Goal: Task Accomplishment & Management: Use online tool/utility

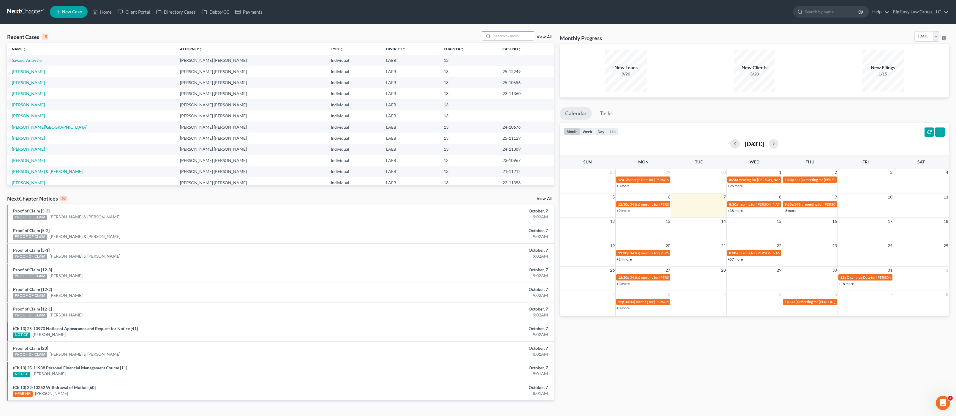
click at [513, 32] on input "search" at bounding box center [513, 35] width 42 height 9
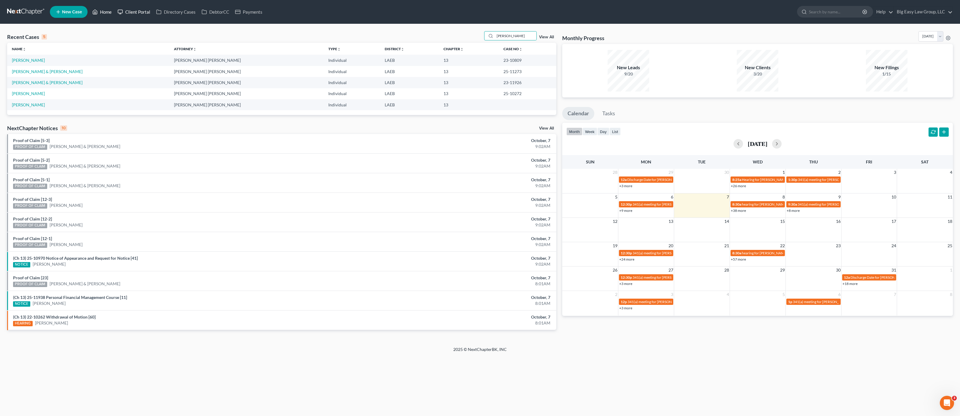
drag, startPoint x: 110, startPoint y: 12, endPoint x: 120, endPoint y: 12, distance: 10.7
click at [110, 12] on link "Home" at bounding box center [101, 12] width 25 height 11
drag, startPoint x: 535, startPoint y: 38, endPoint x: 486, endPoint y: 34, distance: 49.2
click at [487, 34] on div "[PERSON_NAME]" at bounding box center [510, 35] width 53 height 9
type input "[PERSON_NAME]"
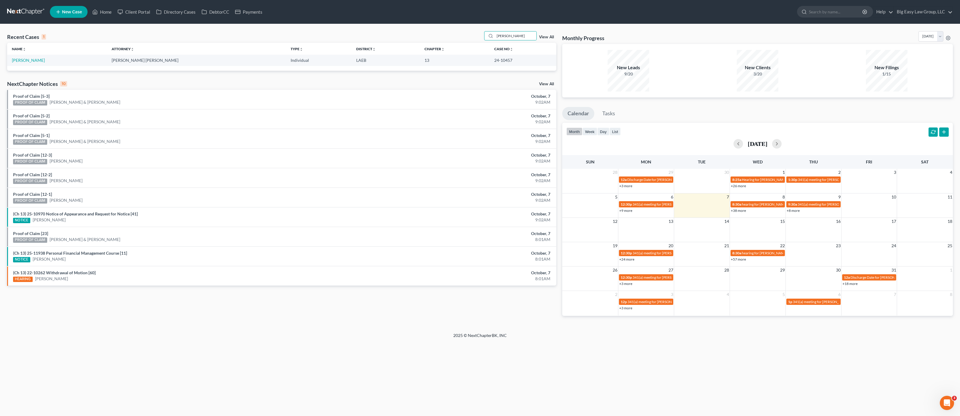
click at [22, 55] on td "[PERSON_NAME]" at bounding box center [57, 60] width 100 height 11
click at [24, 56] on td "[PERSON_NAME]" at bounding box center [57, 60] width 100 height 11
click at [25, 56] on td "[PERSON_NAME]" at bounding box center [57, 60] width 100 height 11
click at [25, 58] on link "[PERSON_NAME]" at bounding box center [28, 60] width 33 height 5
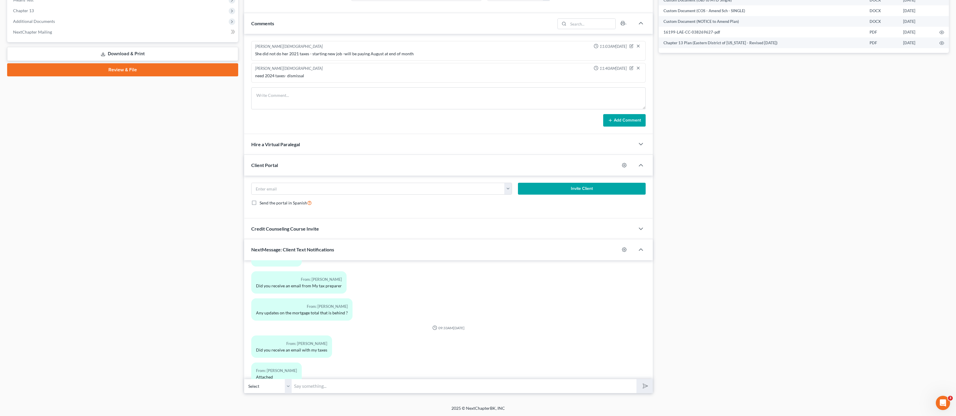
scroll to position [5446, 0]
click at [486, 372] on div "03:04PM[DATE] To: [PERSON_NAME] Big Easy Law Text number To: [PERSON_NAME] Text…" at bounding box center [448, 319] width 409 height 119
click at [489, 381] on input "text" at bounding box center [464, 386] width 345 height 15
type input "Yes! TY!! they will withdraw that dismissal."
click at [636, 379] on button "submit" at bounding box center [644, 386] width 16 height 14
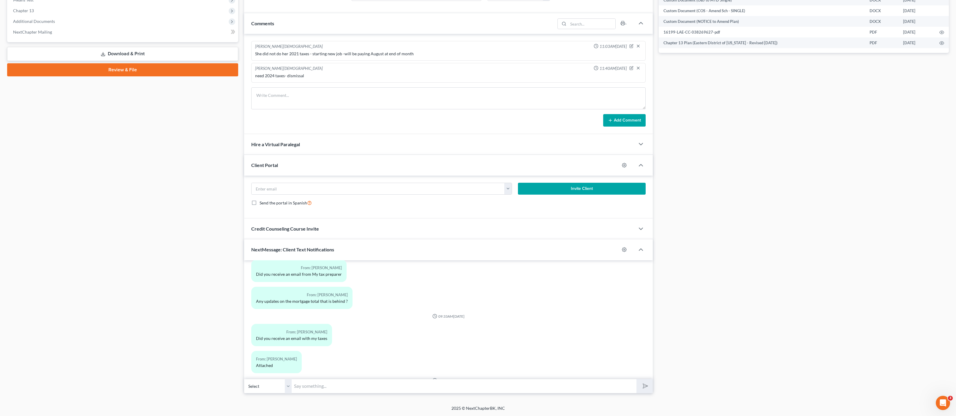
scroll to position [5483, 0]
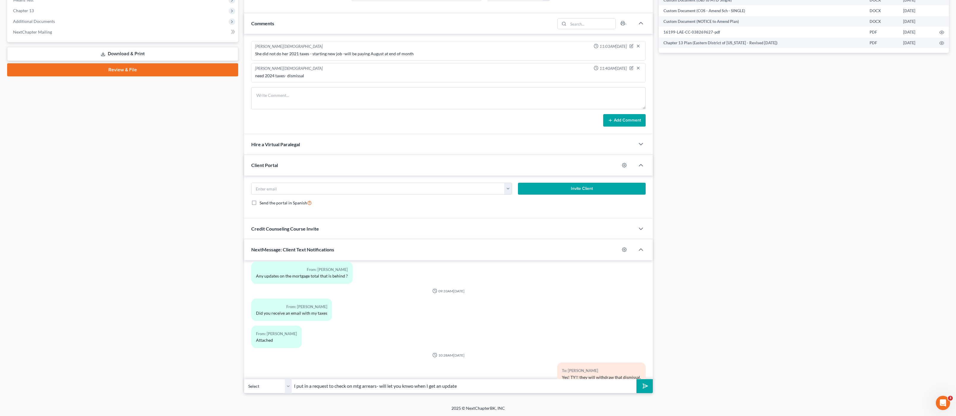
type input "I put in a request to check on mtg arrears- will let you knwo when I get an upd…"
click at [636, 379] on button "submit" at bounding box center [644, 386] width 16 height 14
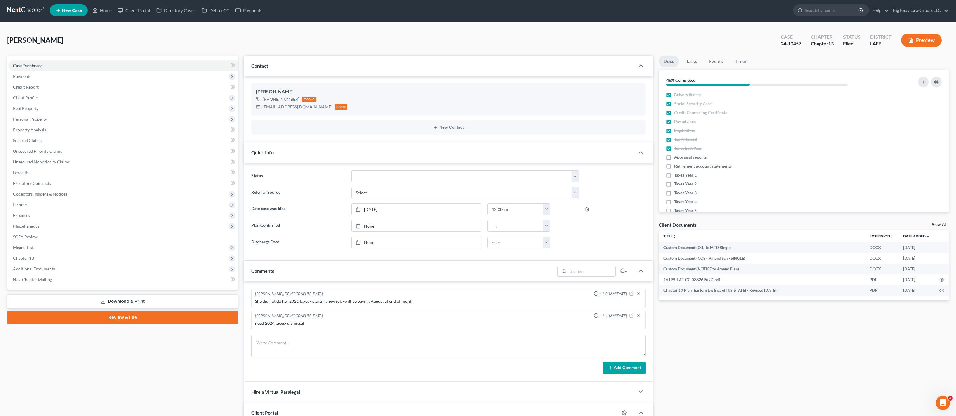
scroll to position [0, 0]
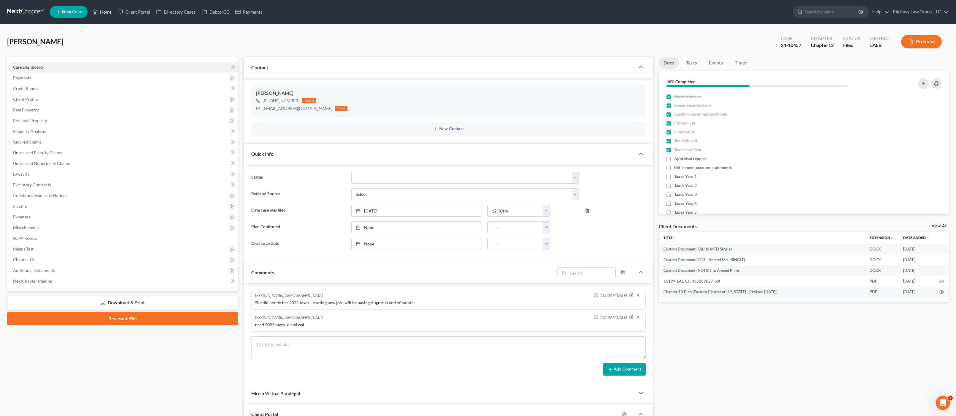
click at [102, 10] on link "Home" at bounding box center [101, 12] width 25 height 11
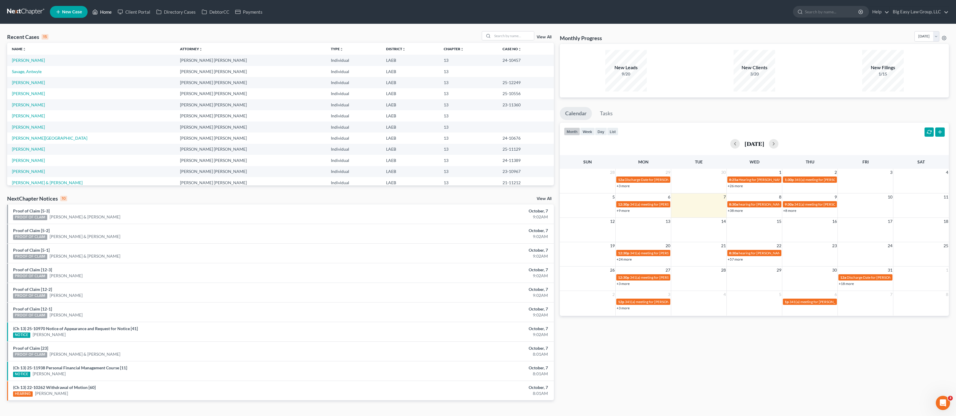
click at [107, 12] on link "Home" at bounding box center [101, 12] width 25 height 11
click at [500, 37] on input "search" at bounding box center [513, 35] width 42 height 9
type input "d"
type input "gaido"
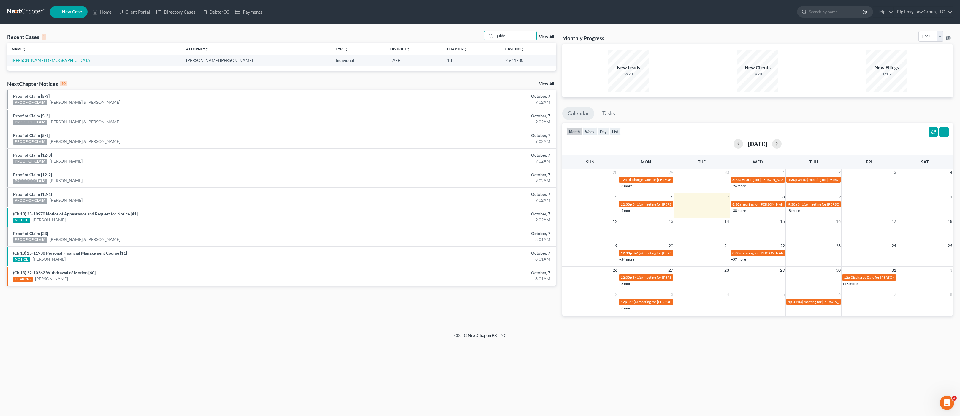
click at [29, 58] on link "[PERSON_NAME][DEMOGRAPHIC_DATA]" at bounding box center [52, 60] width 80 height 5
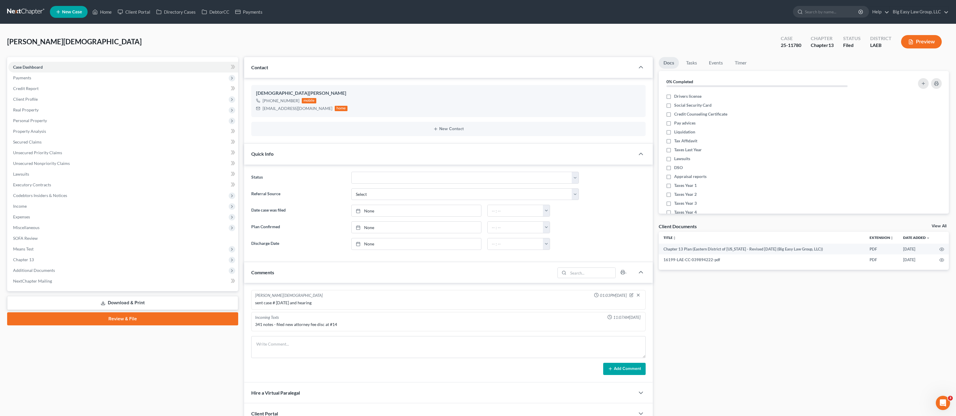
scroll to position [164, 0]
click at [38, 263] on span "Chapter 13" at bounding box center [123, 259] width 230 height 11
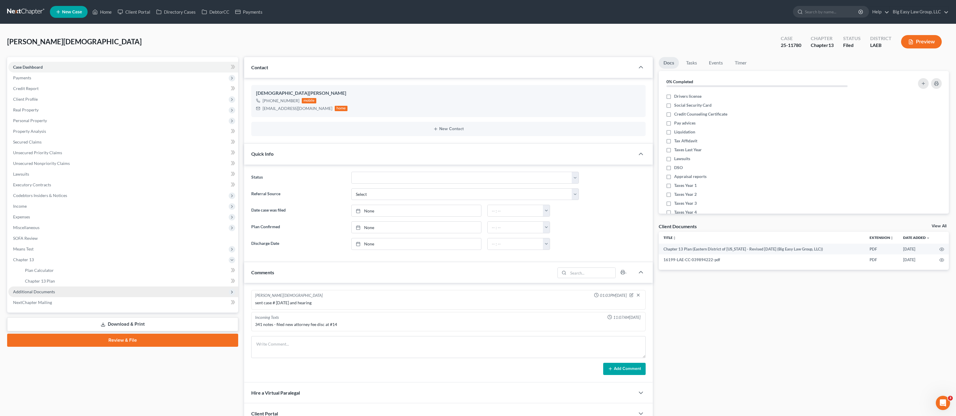
click at [46, 289] on span "Additional Documents" at bounding box center [34, 291] width 42 height 5
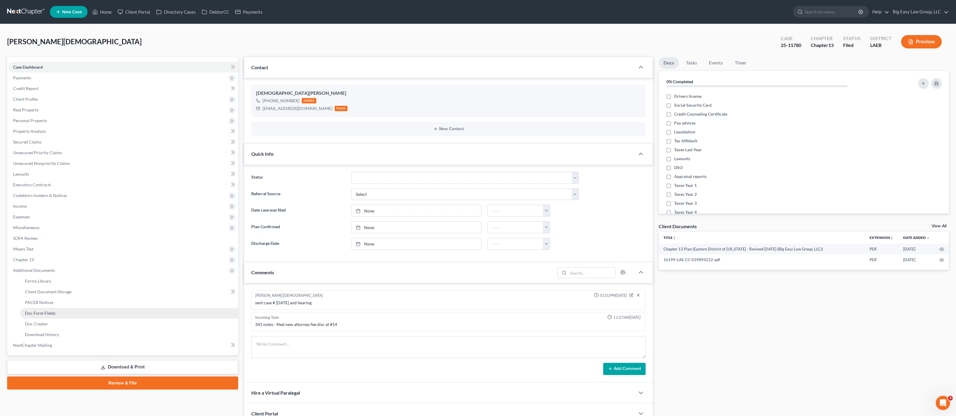
click at [51, 308] on link "Doc Form Fields" at bounding box center [129, 313] width 218 height 11
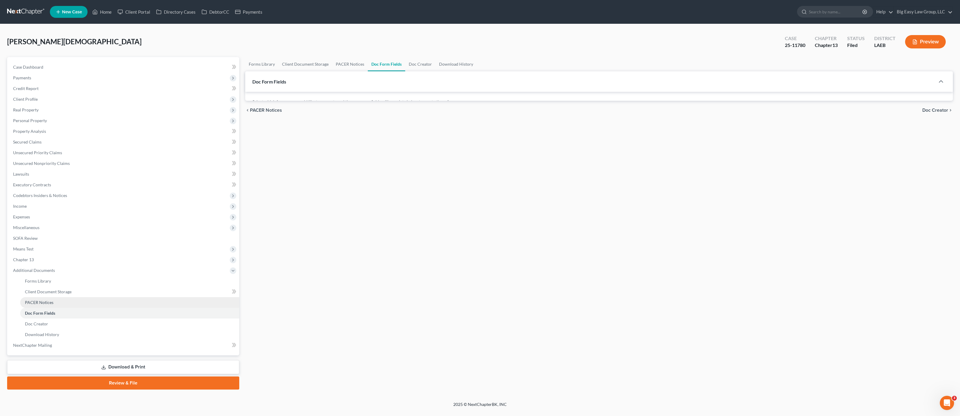
click at [58, 302] on link "PACER Notices" at bounding box center [129, 302] width 219 height 11
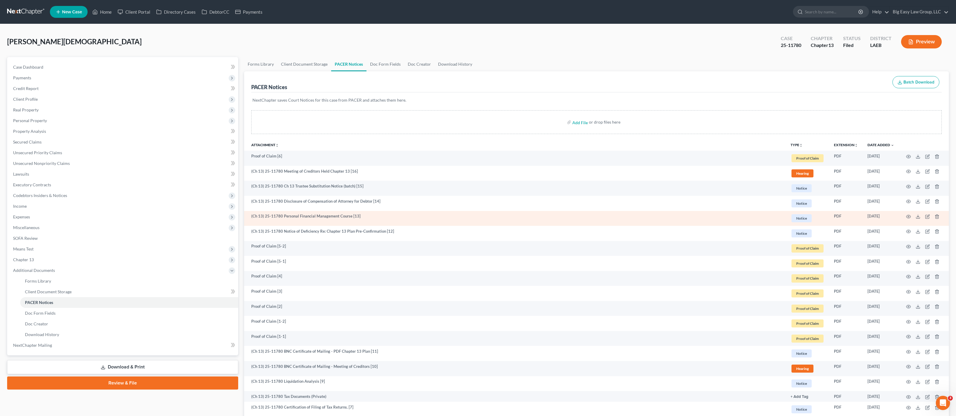
click at [911, 218] on td at bounding box center [924, 218] width 50 height 15
click at [910, 217] on icon "button" at bounding box center [908, 216] width 4 height 3
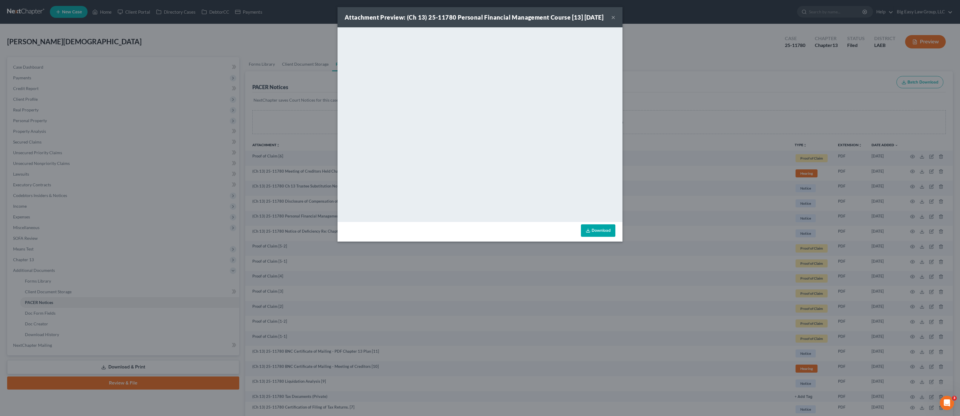
click at [212, 183] on div "Attachment Preview: (Ch 13) 25-11780 Personal Financial Management Course [13] …" at bounding box center [480, 208] width 960 height 416
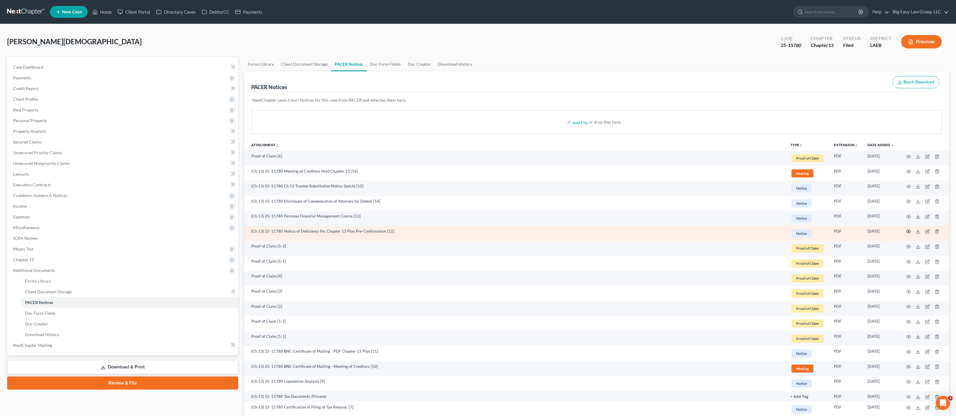
click at [908, 233] on icon "button" at bounding box center [908, 231] width 4 height 3
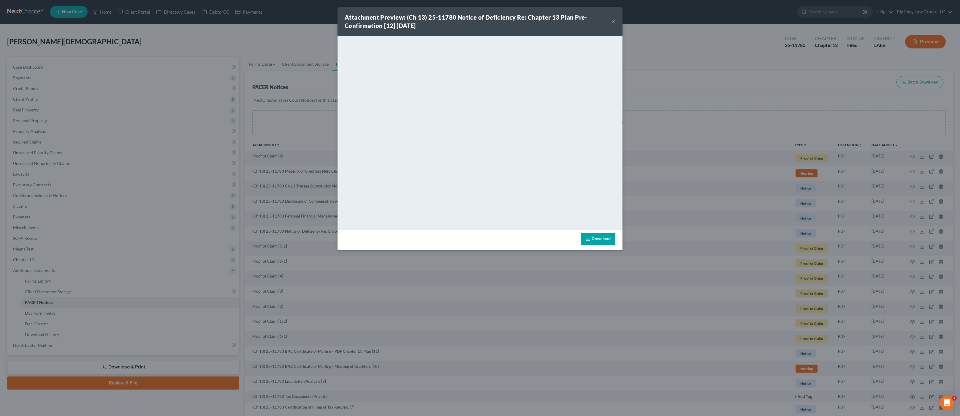
click at [179, 73] on div "Attachment Preview: (Ch 13) 25-11780 Notice of Deficiency Re: Chapter 13 Plan P…" at bounding box center [480, 208] width 960 height 416
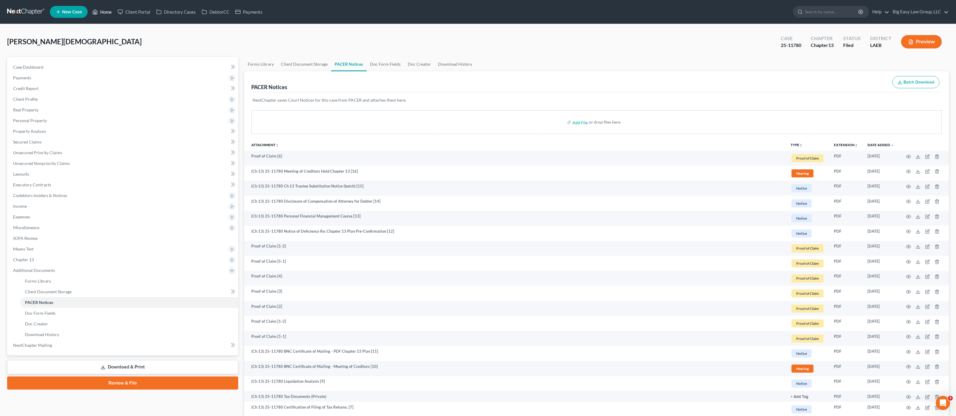
click at [106, 17] on link "Home" at bounding box center [101, 12] width 25 height 11
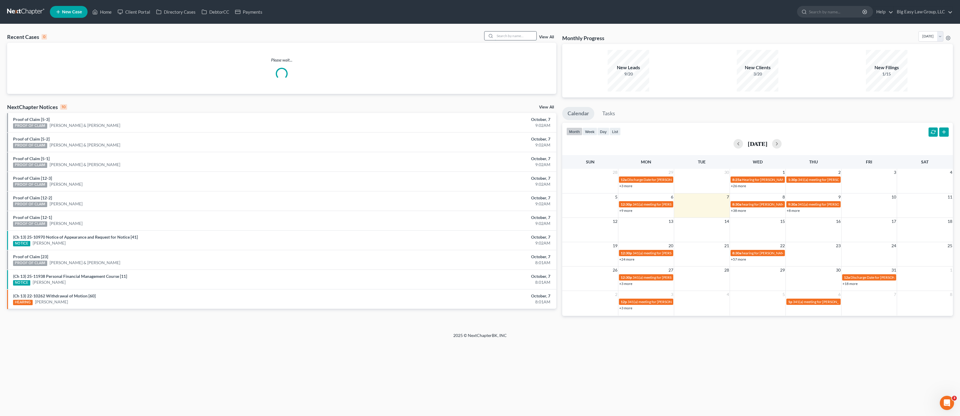
click at [506, 39] on input "search" at bounding box center [516, 35] width 42 height 9
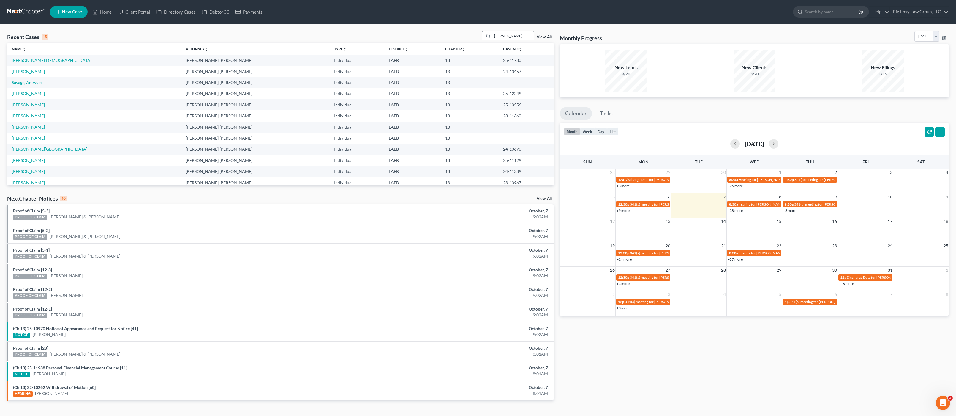
type input "[PERSON_NAME]"
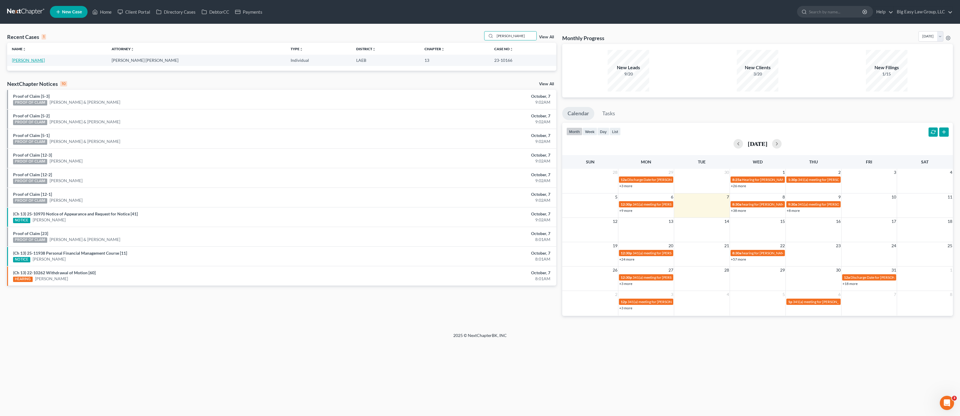
click at [28, 59] on link "[PERSON_NAME]" at bounding box center [28, 60] width 33 height 5
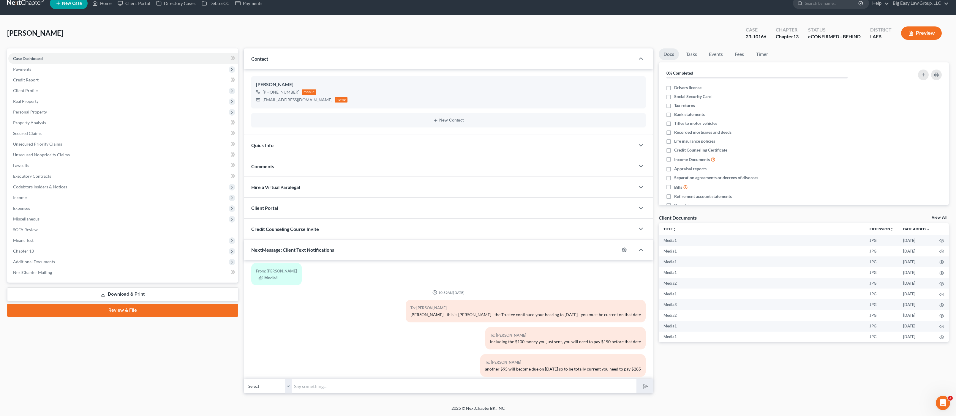
scroll to position [2147, 0]
drag, startPoint x: 267, startPoint y: 273, endPoint x: 270, endPoint y: 277, distance: 5.5
click at [267, 273] on div "From: [PERSON_NAME]" at bounding box center [276, 271] width 41 height 7
click at [271, 278] on button "Media1" at bounding box center [267, 278] width 19 height 5
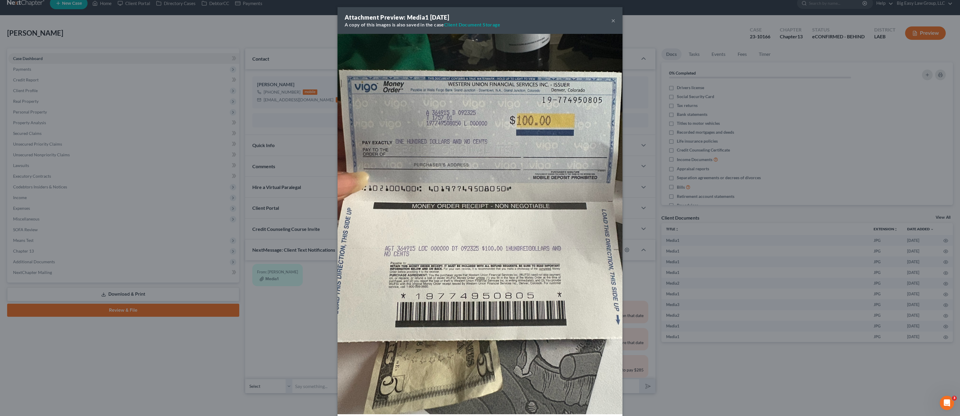
click at [294, 334] on div "Attachment Preview: Media1 [DATE] A copy of this images is also saved in the ca…" at bounding box center [480, 208] width 960 height 416
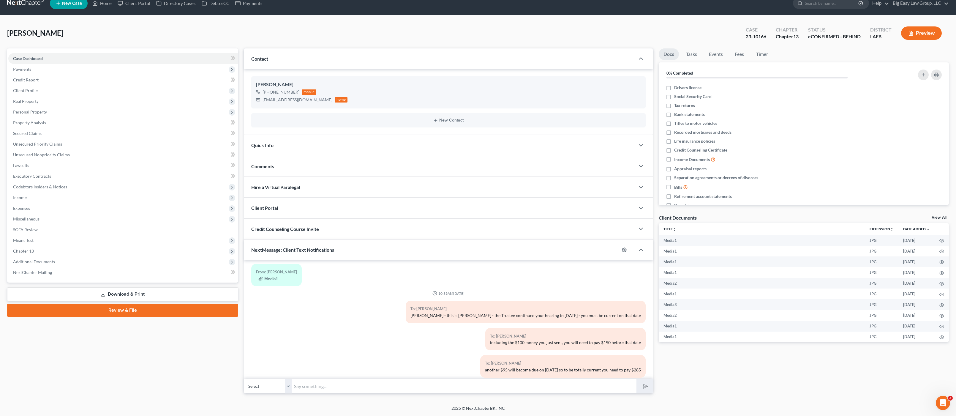
click at [347, 380] on input "text" at bounding box center [464, 386] width 345 height 15
type input "M"
type input "[PERSON_NAME]: What day did you mail out the $100.00?"
click at [636, 379] on button "submit" at bounding box center [644, 386] width 16 height 14
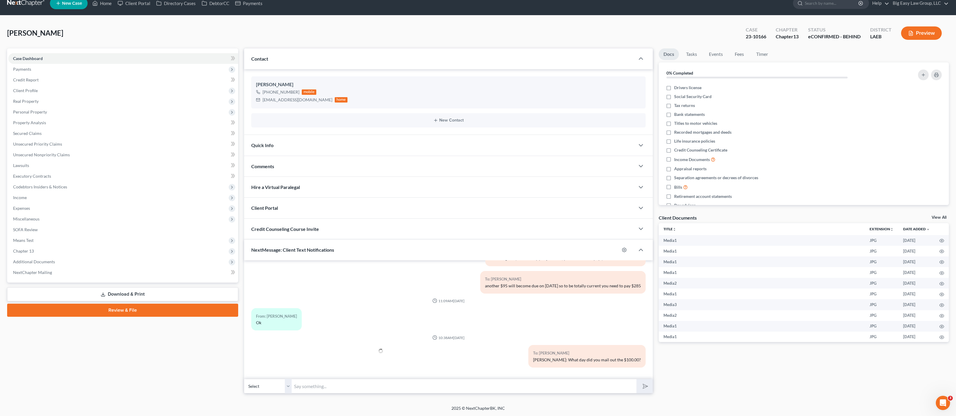
type input "S"
click at [102, 4] on link "Home" at bounding box center [101, 3] width 25 height 11
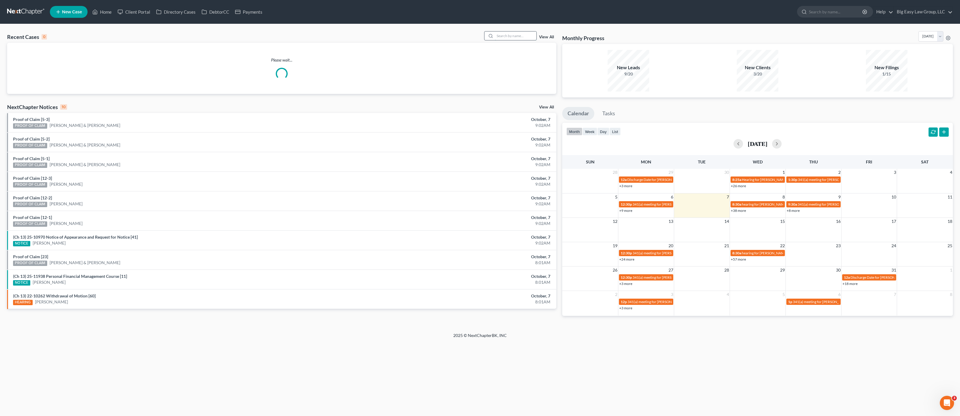
click at [514, 38] on input "search" at bounding box center [516, 35] width 42 height 9
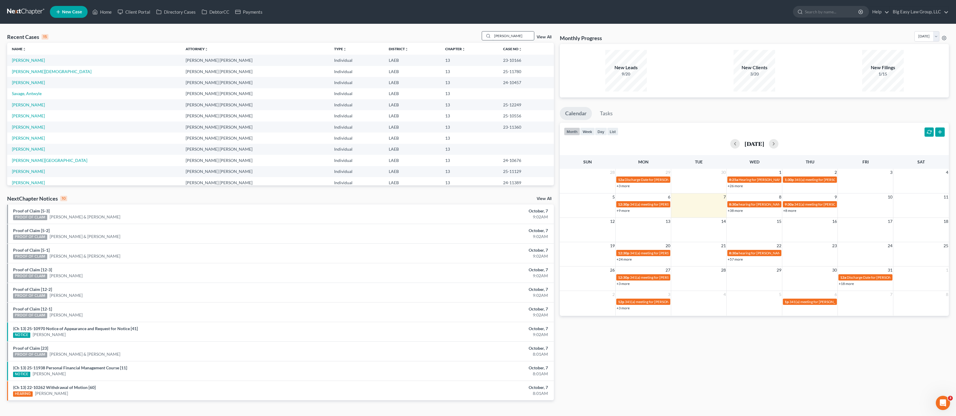
type input "[PERSON_NAME]"
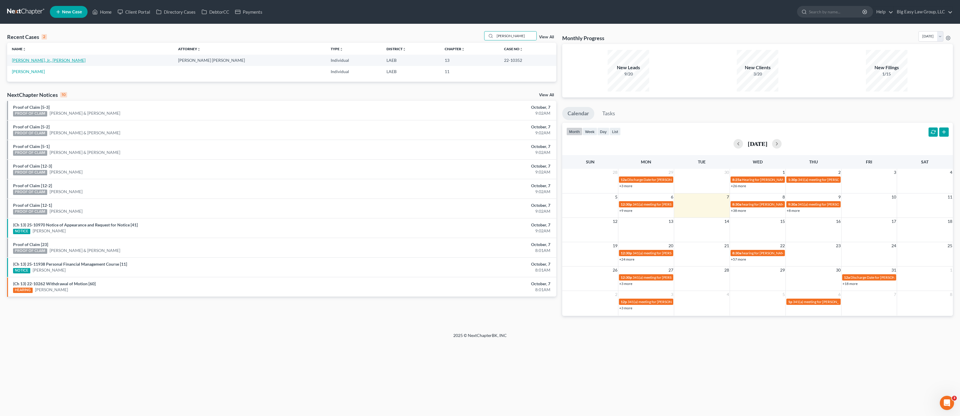
click at [18, 59] on link "[PERSON_NAME], Jr., [PERSON_NAME]" at bounding box center [49, 60] width 74 height 5
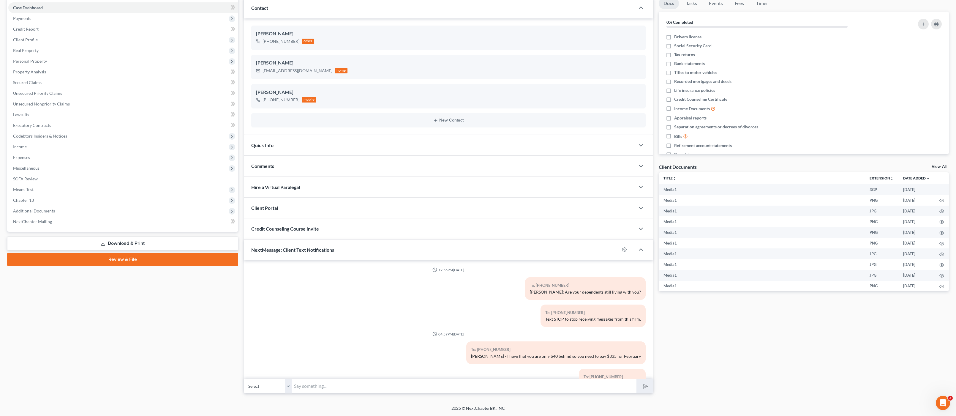
scroll to position [2260, 0]
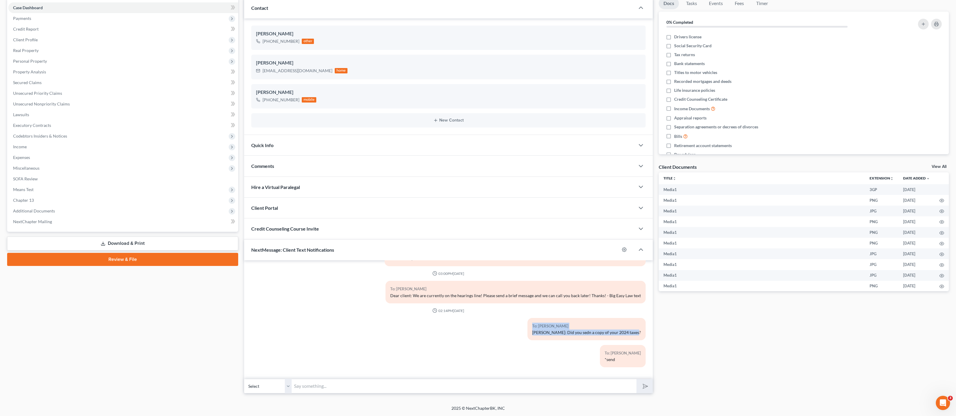
drag, startPoint x: 553, startPoint y: 328, endPoint x: 616, endPoint y: 336, distance: 63.4
click at [619, 336] on div "To: [PERSON_NAME] [PERSON_NAME]: Did you sedn a copy of your 2024 taxes?" at bounding box center [586, 329] width 118 height 22
drag, startPoint x: 616, startPoint y: 336, endPoint x: 554, endPoint y: 333, distance: 62.1
click at [616, 335] on div "To: [PERSON_NAME] [PERSON_NAME]: Did you sedn a copy of your 2024 taxes?" at bounding box center [586, 329] width 118 height 22
drag, startPoint x: 531, startPoint y: 334, endPoint x: 642, endPoint y: 332, distance: 111.6
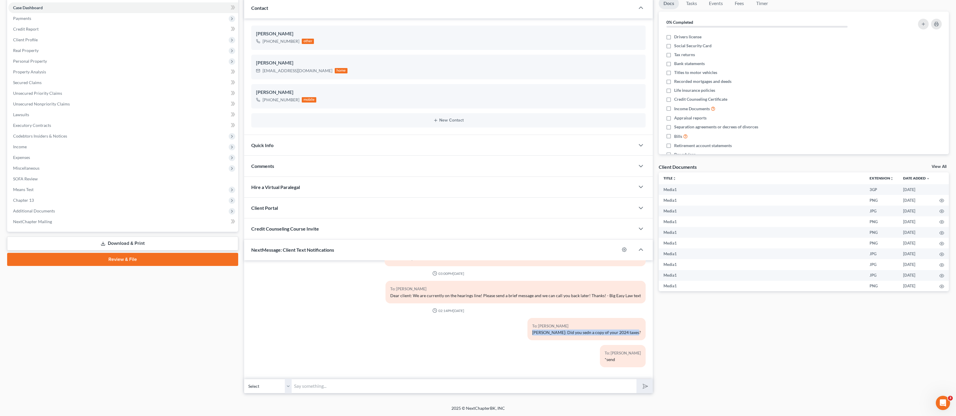
click at [642, 332] on div "To: [PERSON_NAME] [PERSON_NAME]: Did you sedn a copy of your 2024 taxes?" at bounding box center [515, 331] width 267 height 27
drag, startPoint x: 530, startPoint y: 325, endPoint x: 456, endPoint y: 335, distance: 74.6
click at [528, 326] on div "To: [PERSON_NAME] [PERSON_NAME]: Did you sedn a copy of your 2024 taxes?" at bounding box center [515, 331] width 267 height 27
drag, startPoint x: 539, startPoint y: 330, endPoint x: 649, endPoint y: 335, distance: 109.4
click at [649, 335] on div "12:56PM[DATE] To: [PHONE_NUMBER] [PERSON_NAME]: Are your dependents still livin…" at bounding box center [448, 319] width 409 height 119
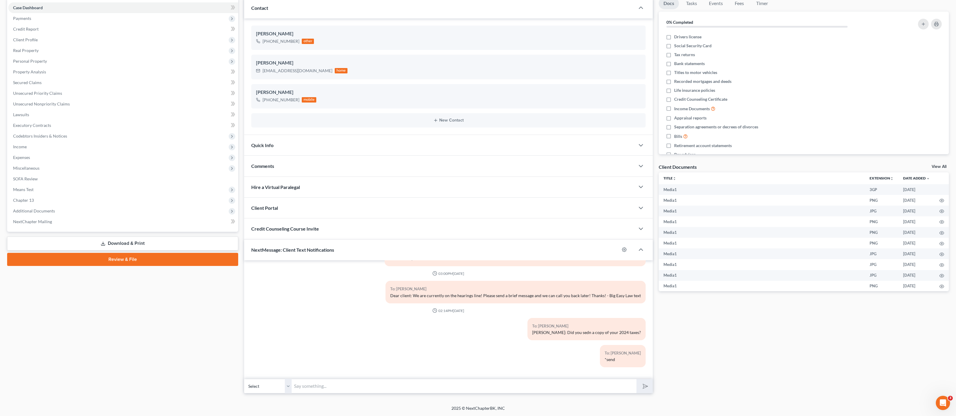
drag, startPoint x: 140, startPoint y: 320, endPoint x: 160, endPoint y: 271, distance: 52.8
click at [140, 320] on div "Case Dashboard Payments Invoices Payments Payments Credit Report Client Profile" at bounding box center [122, 195] width 237 height 395
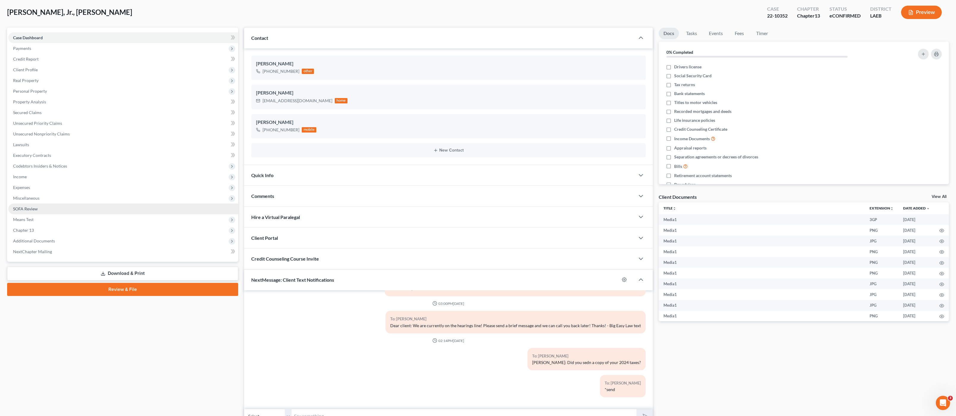
scroll to position [0, 0]
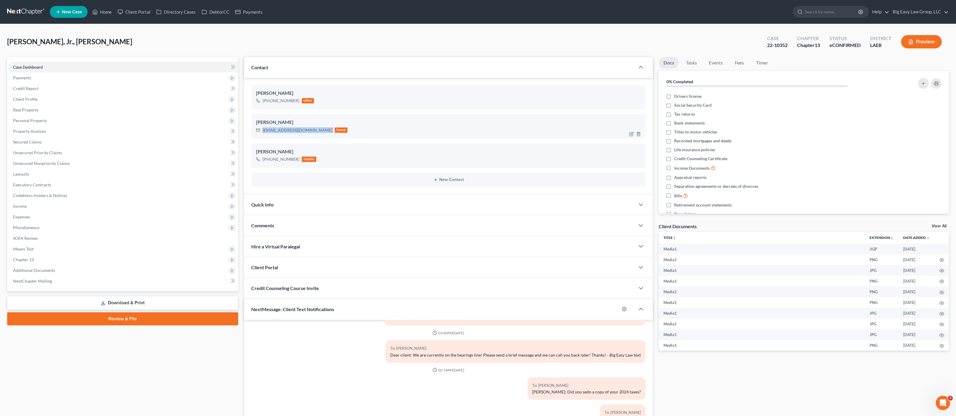
drag, startPoint x: 323, startPoint y: 131, endPoint x: 262, endPoint y: 130, distance: 61.2
click at [262, 131] on div "[EMAIL_ADDRESS][DOMAIN_NAME] home" at bounding box center [302, 130] width 92 height 8
copy div "[EMAIL_ADDRESS][DOMAIN_NAME]"
click at [107, 15] on link "Home" at bounding box center [101, 12] width 25 height 11
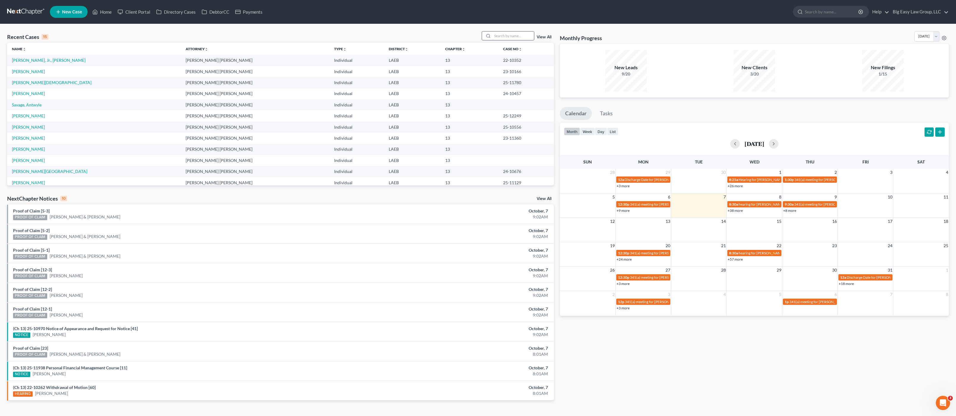
click at [515, 34] on input "search" at bounding box center [513, 35] width 42 height 9
type input "[PERSON_NAME]"
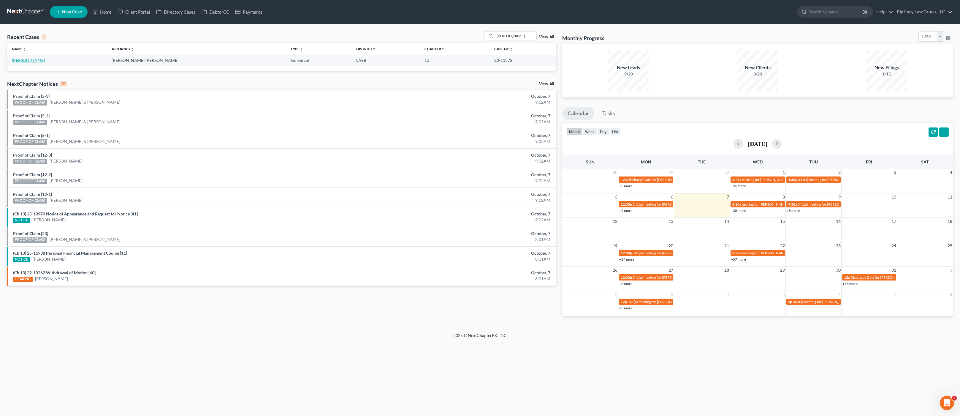
click at [28, 60] on link "[PERSON_NAME]" at bounding box center [28, 60] width 33 height 5
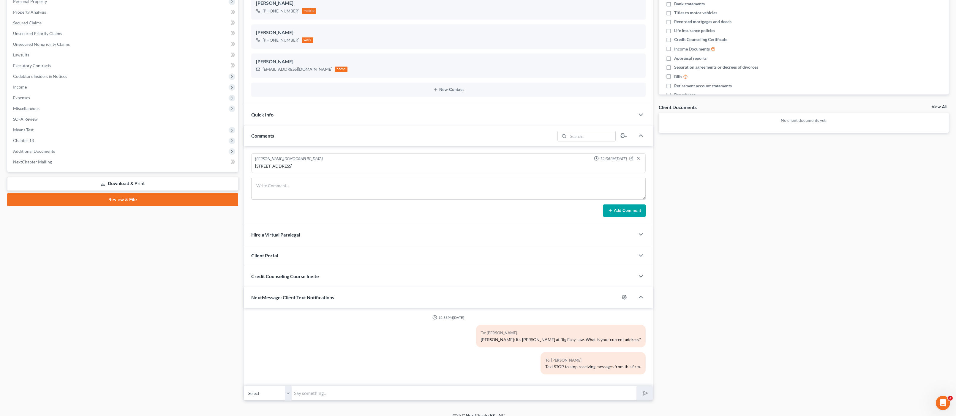
scroll to position [116, 0]
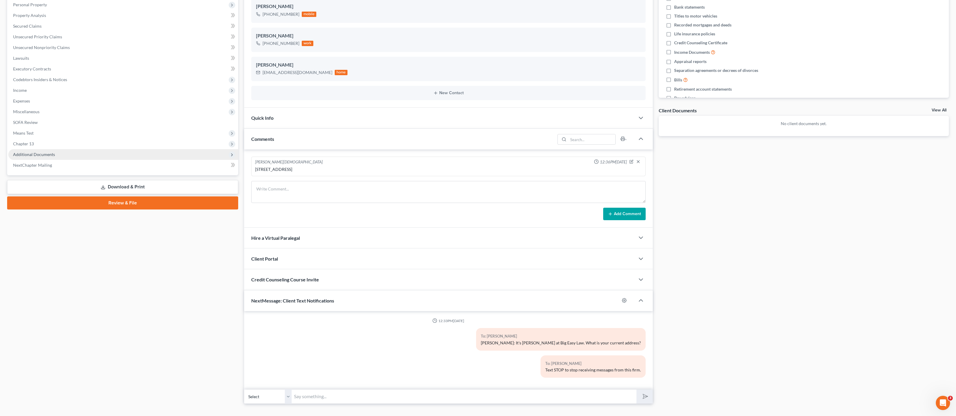
click at [59, 157] on span "Additional Documents" at bounding box center [123, 154] width 230 height 11
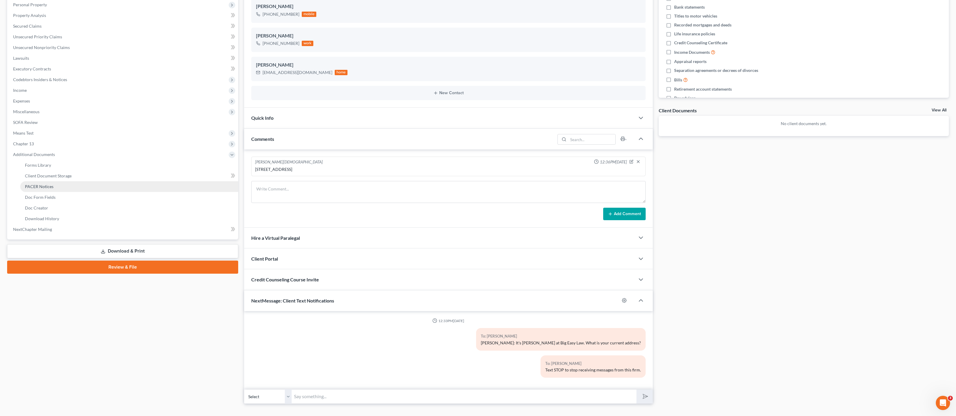
click at [58, 187] on link "PACER Notices" at bounding box center [129, 186] width 218 height 11
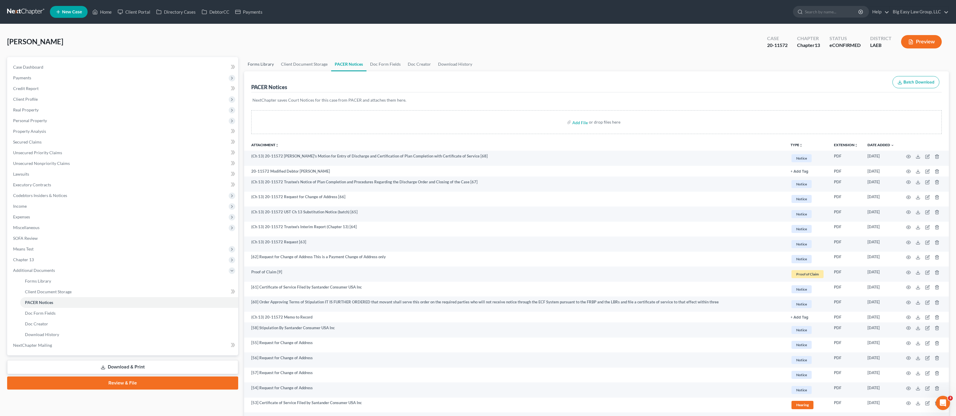
click at [257, 70] on link "Forms Library" at bounding box center [260, 64] width 33 height 14
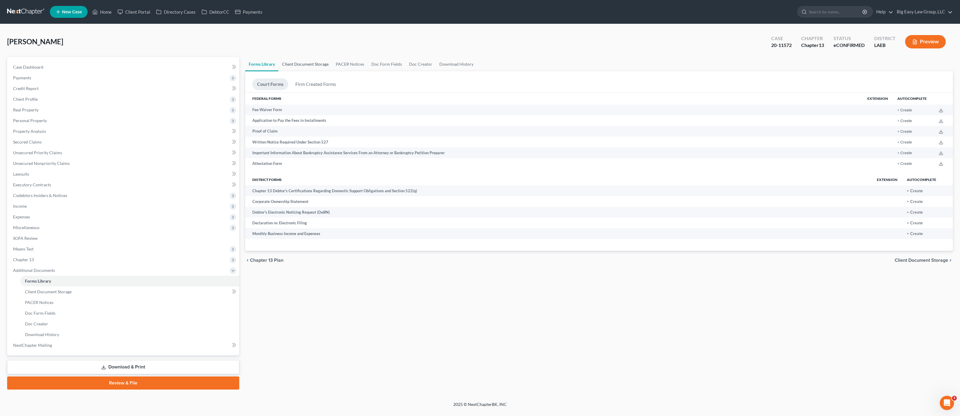
click at [302, 64] on link "Client Document Storage" at bounding box center [305, 64] width 54 height 14
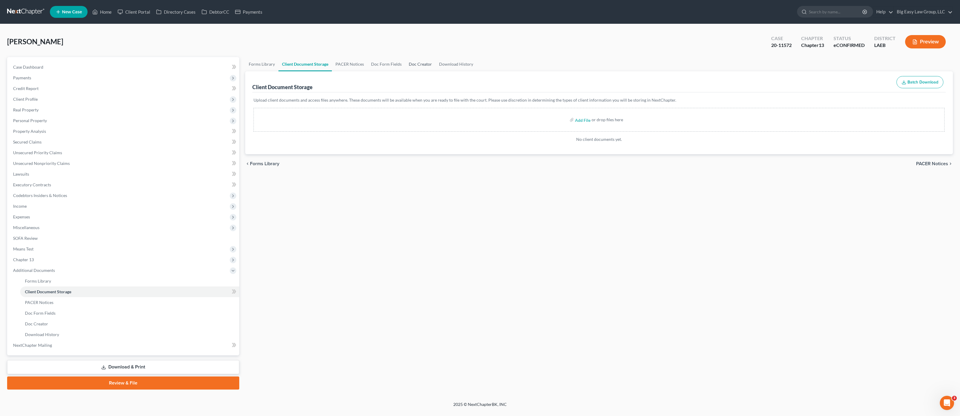
click at [428, 59] on link "Doc Creator" at bounding box center [420, 64] width 30 height 14
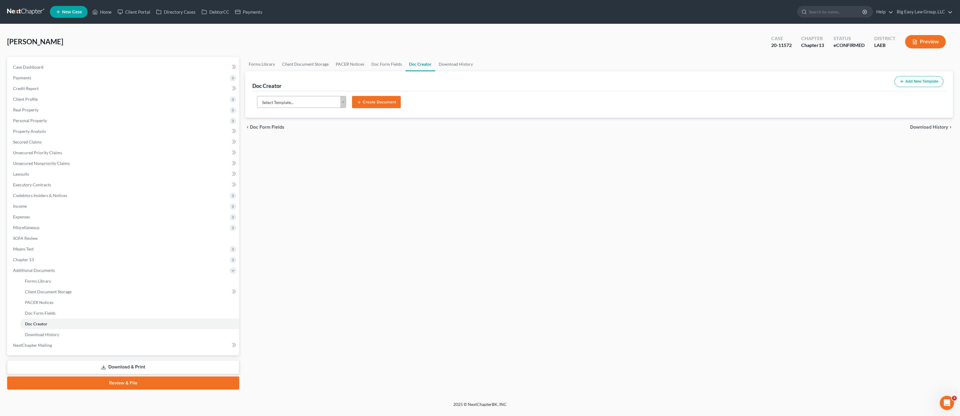
click at [335, 98] on body "Home New Case Client Portal Directory Cases DebtorCC Payments Big Easy Law Grou…" at bounding box center [480, 208] width 960 height 416
type input "noh"
select select "116579"
click at [378, 104] on button "Create Document" at bounding box center [376, 102] width 49 height 12
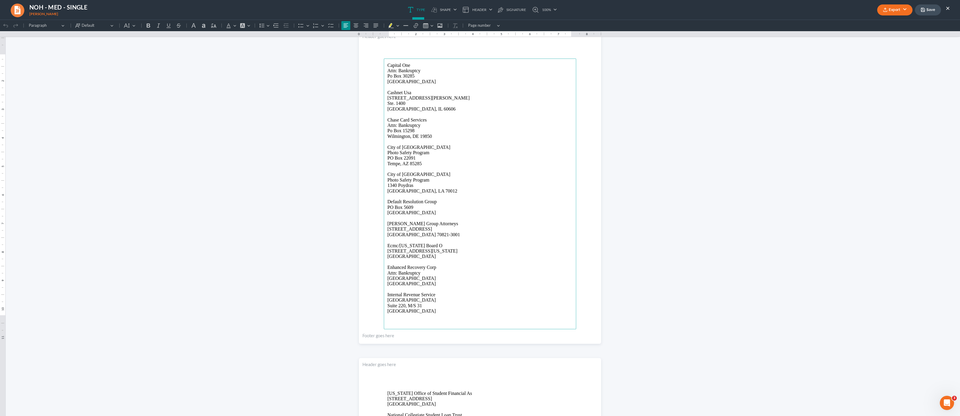
scroll to position [100, 0]
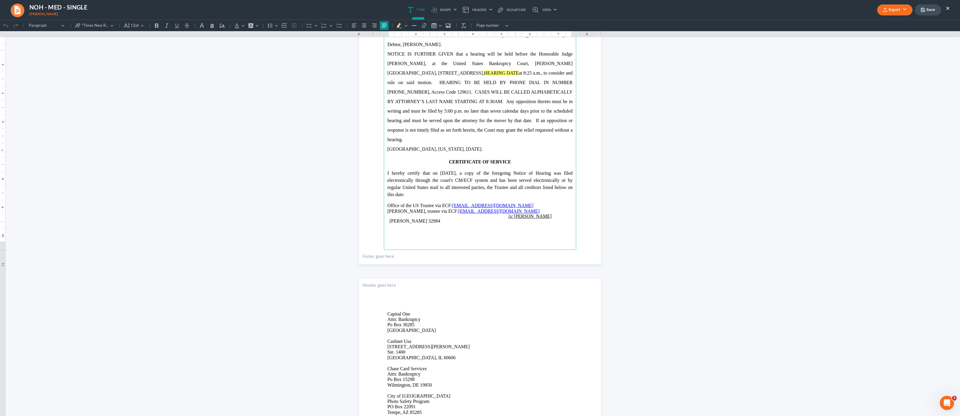
click at [439, 211] on span "[PERSON_NAME], trustee via ECF:" at bounding box center [422, 210] width 71 height 5
click at [418, 212] on span "[PERSON_NAME], trustee ECF:" at bounding box center [419, 210] width 64 height 5
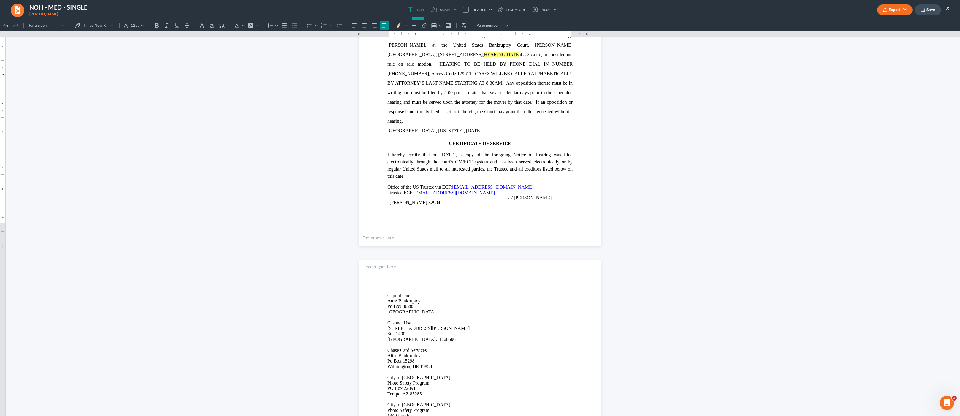
click at [392, 190] on span ", trustee ECF:" at bounding box center [400, 192] width 26 height 5
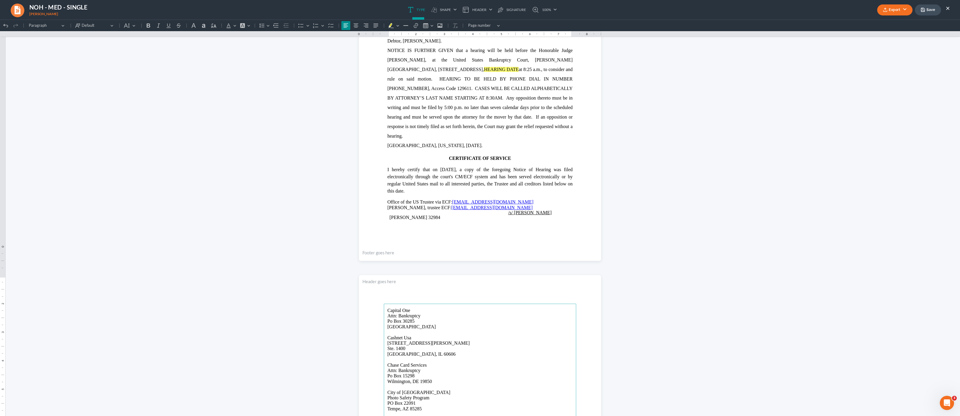
scroll to position [0, 0]
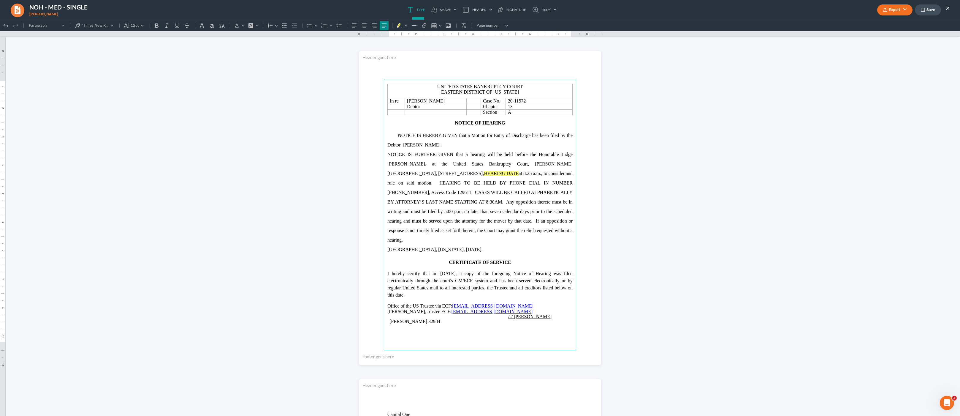
click at [504, 172] on mark "HEARING DATE" at bounding box center [501, 173] width 35 height 5
drag, startPoint x: 514, startPoint y: 173, endPoint x: 479, endPoint y: 172, distance: 35.6
click at [479, 172] on span "NOTICE IS FURTHER GIVEN that a hearing will be held before the Honorable Judge …" at bounding box center [479, 197] width 185 height 91
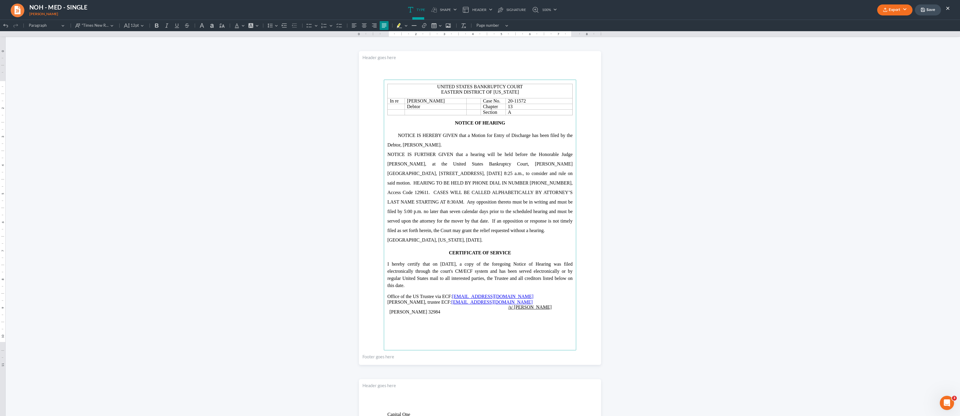
click at [548, 233] on p "NOTICE IS FURTHER GIVEN that a hearing will be held before the Honorable Judge …" at bounding box center [479, 193] width 185 height 86
click at [887, 9] on icon "button" at bounding box center [885, 9] width 5 height 5
click at [887, 24] on link "PDF" at bounding box center [894, 24] width 46 height 10
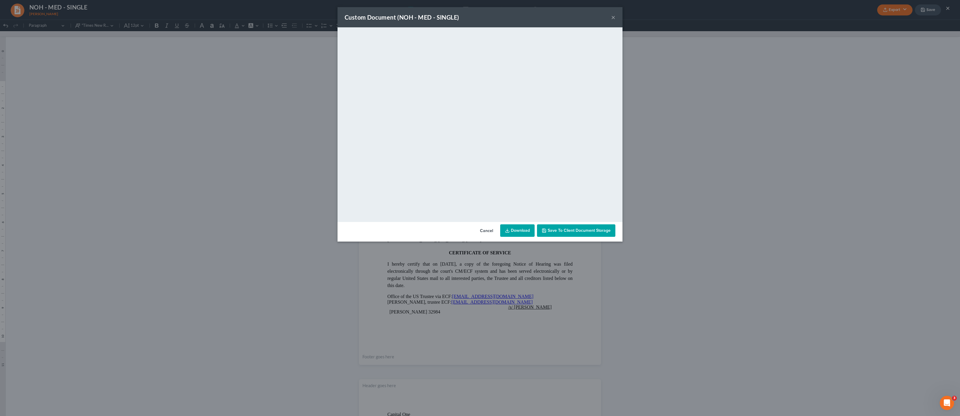
click at [523, 231] on link "Download" at bounding box center [517, 230] width 34 height 12
click at [613, 18] on button "×" at bounding box center [613, 17] width 4 height 7
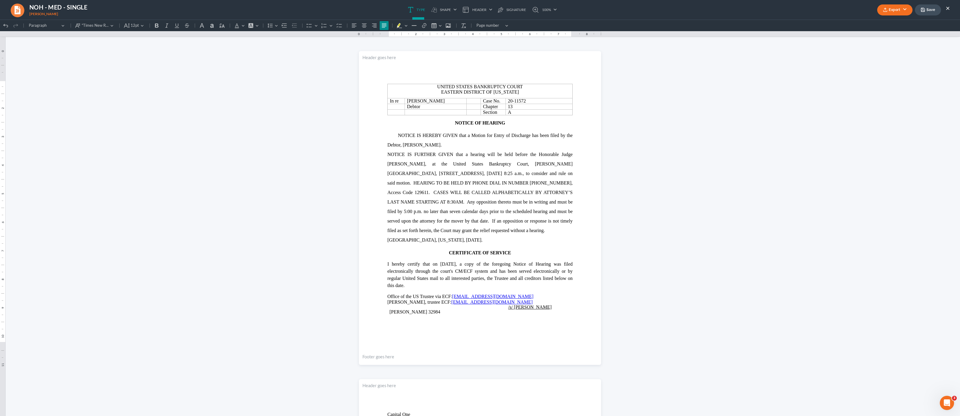
click at [14, 8] on link at bounding box center [17, 10] width 15 height 14
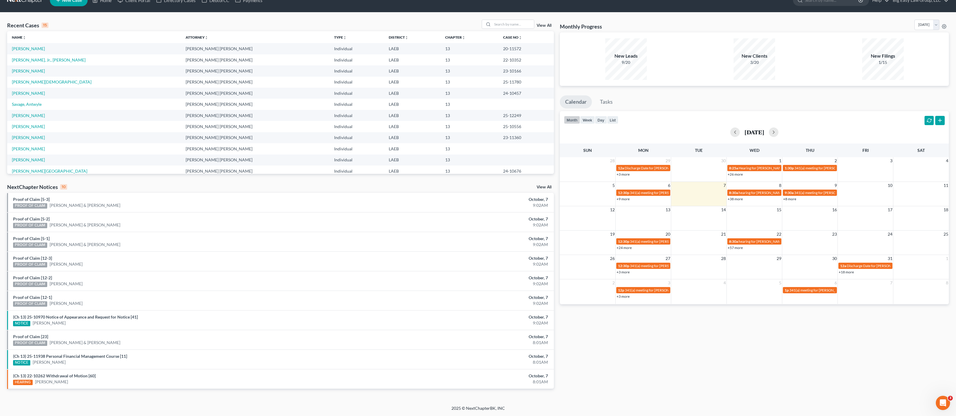
drag, startPoint x: 152, startPoint y: 124, endPoint x: 522, endPoint y: 115, distance: 370.0
click at [520, 116] on tr "Waters, Chantell Jenny Abshier Bryce Murray Individual LAEB 13 25-12249" at bounding box center [280, 115] width 547 height 11
click at [524, 115] on td "25-12249" at bounding box center [526, 115] width 56 height 11
click at [109, 4] on link "Home" at bounding box center [101, 0] width 25 height 11
